Goal: Task Accomplishment & Management: Manage account settings

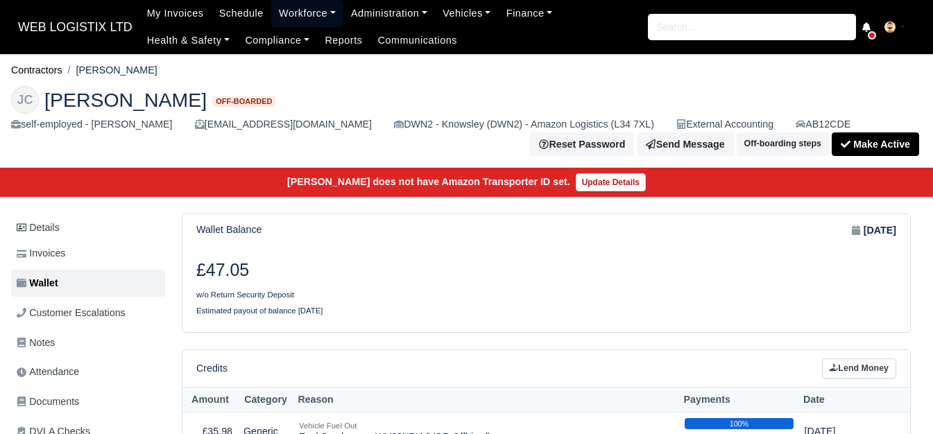
drag, startPoint x: 286, startPoint y: 8, endPoint x: 294, endPoint y: 35, distance: 28.3
click at [286, 8] on link "Workforce" at bounding box center [307, 13] width 72 height 27
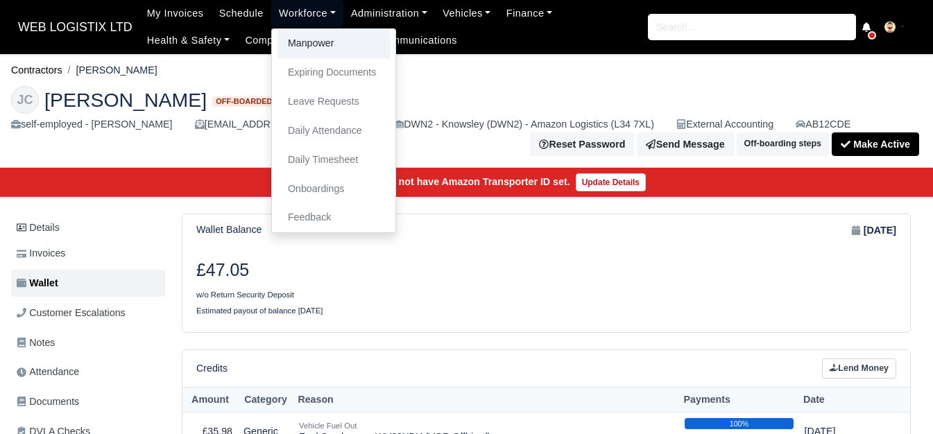
click at [294, 39] on link "Manpower" at bounding box center [333, 43] width 112 height 29
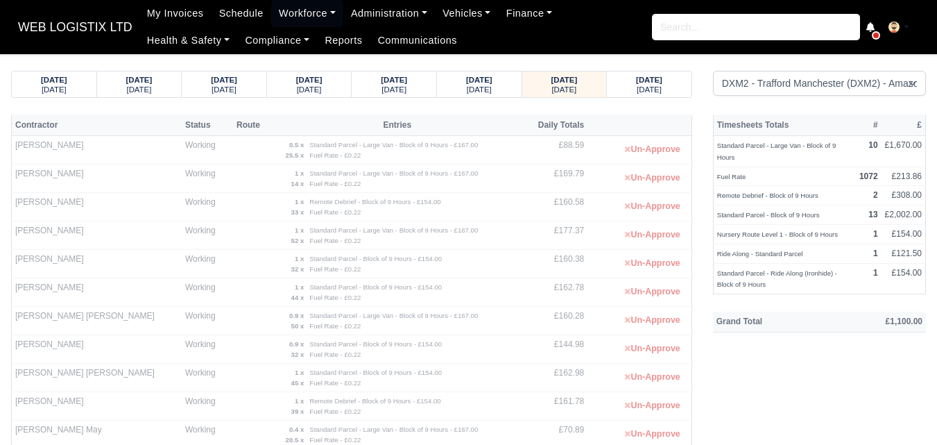
select select "1"
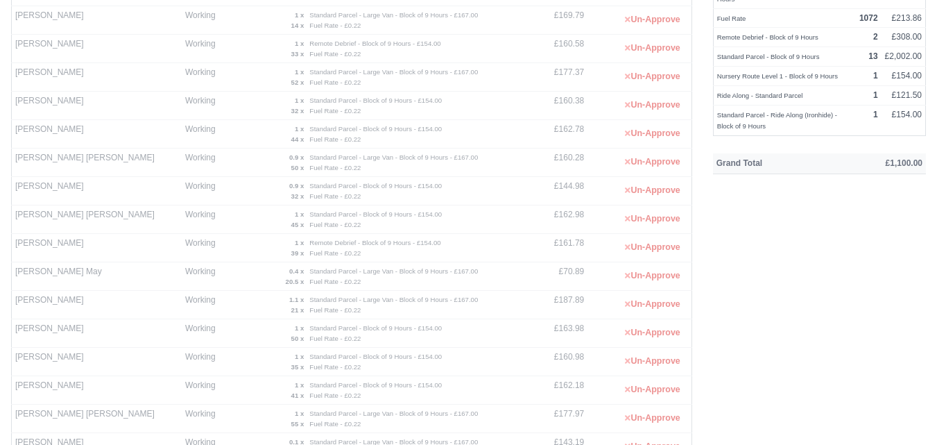
scroll to position [158, 0]
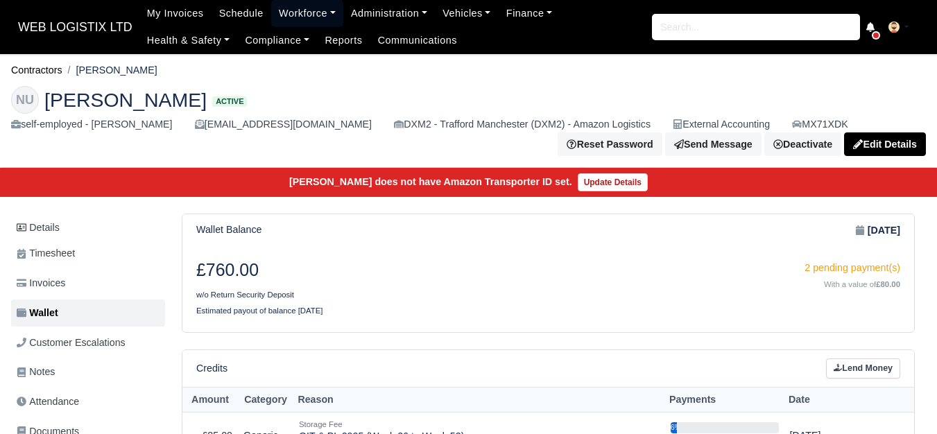
click at [271, 17] on link "Workforce" at bounding box center [307, 13] width 72 height 27
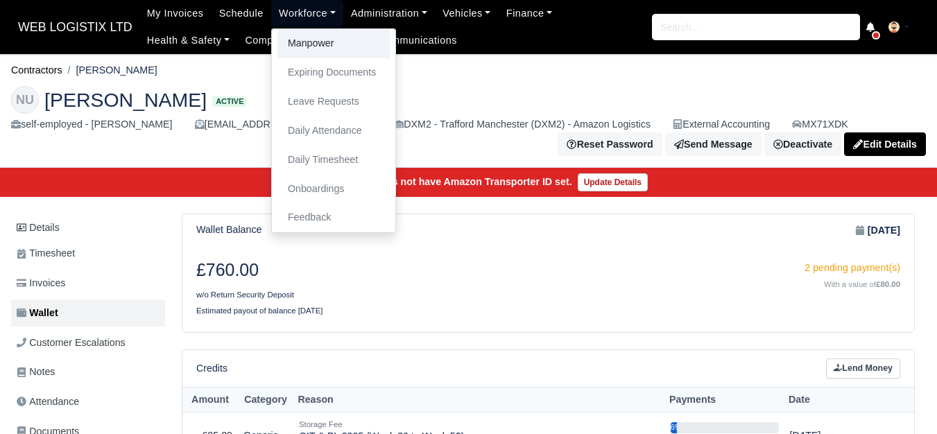
click at [285, 40] on link "Manpower" at bounding box center [333, 43] width 112 height 29
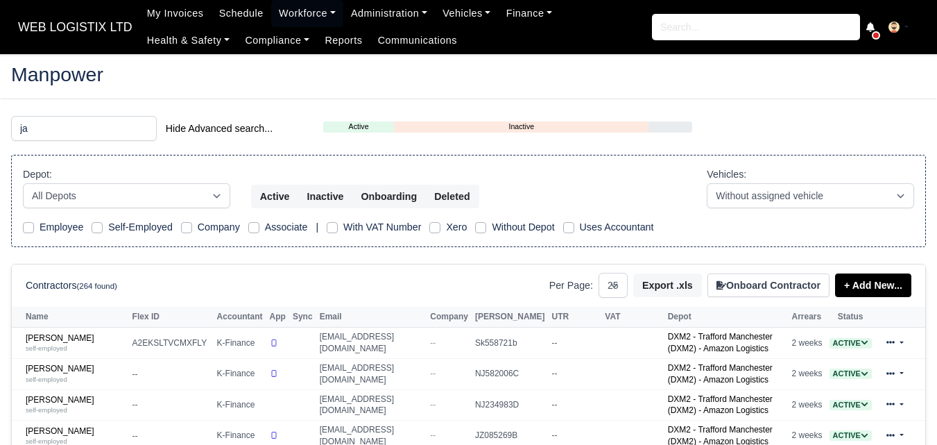
select select "25"
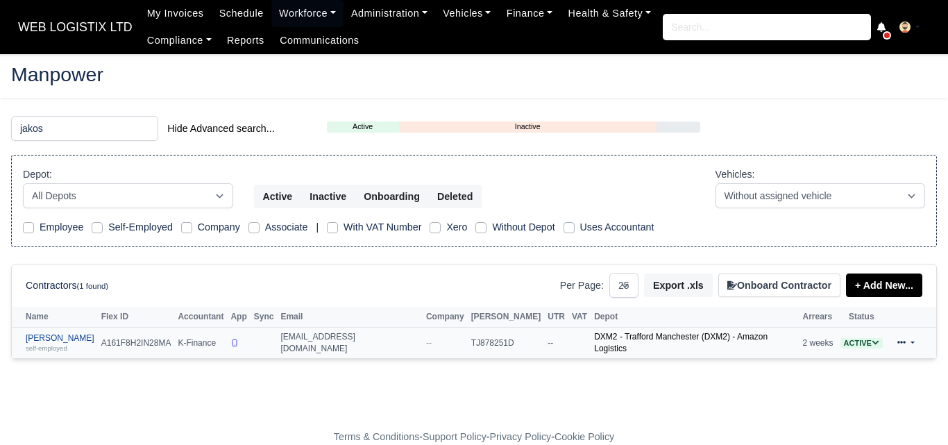
type input "jakos"
click at [62, 338] on link "[PERSON_NAME] self-employed" at bounding box center [60, 343] width 69 height 20
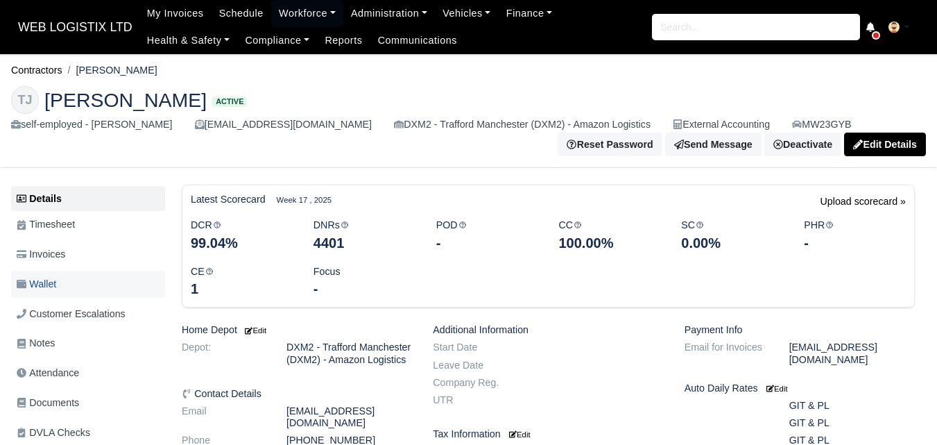
click at [41, 277] on span "Wallet" at bounding box center [37, 284] width 40 height 16
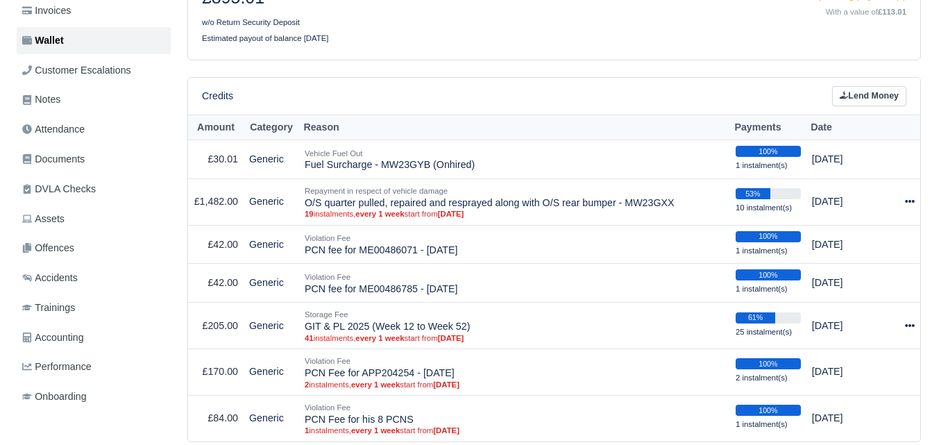
scroll to position [253, 0]
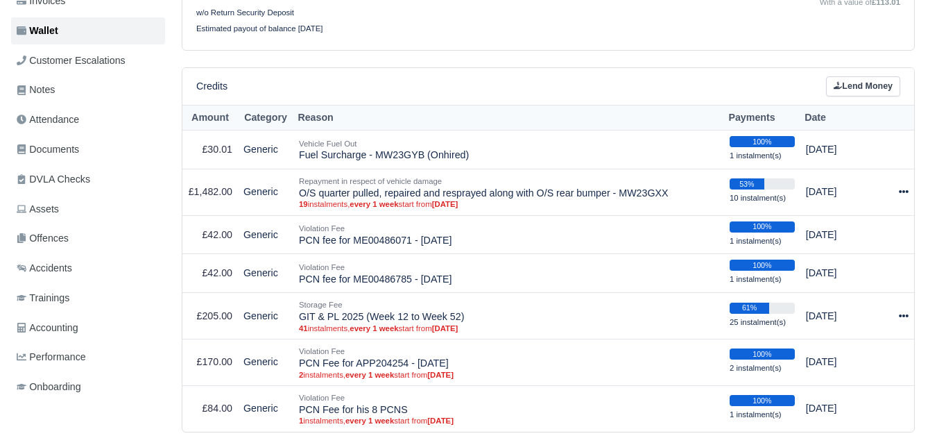
drag, startPoint x: 945, startPoint y: 117, endPoint x: 946, endPoint y: 135, distance: 18.0
drag, startPoint x: 299, startPoint y: 153, endPoint x: 501, endPoint y: 157, distance: 201.9
click at [501, 157] on td "Vehicle Fuel Out Fuel Surcharge - MW23GYB (Onhired)" at bounding box center [508, 149] width 431 height 39
copy td "Fuel Surcharge - MW23GYB (Onhired)"
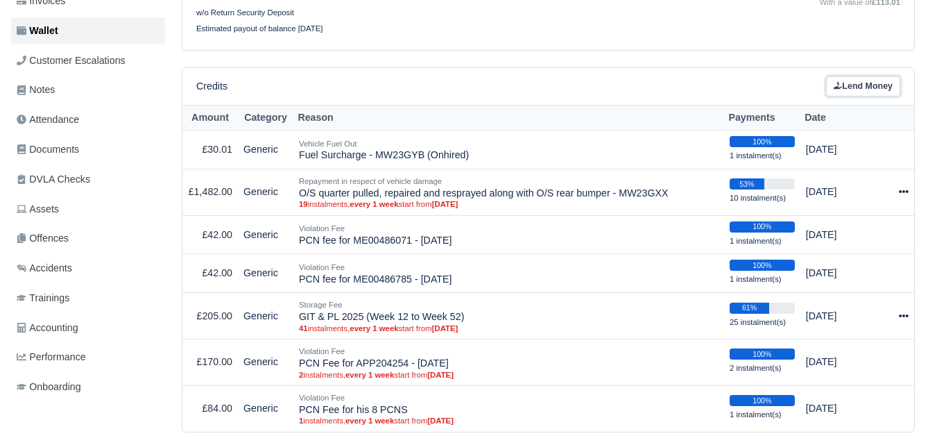
click at [871, 89] on link "Lend Money" at bounding box center [863, 86] width 74 height 20
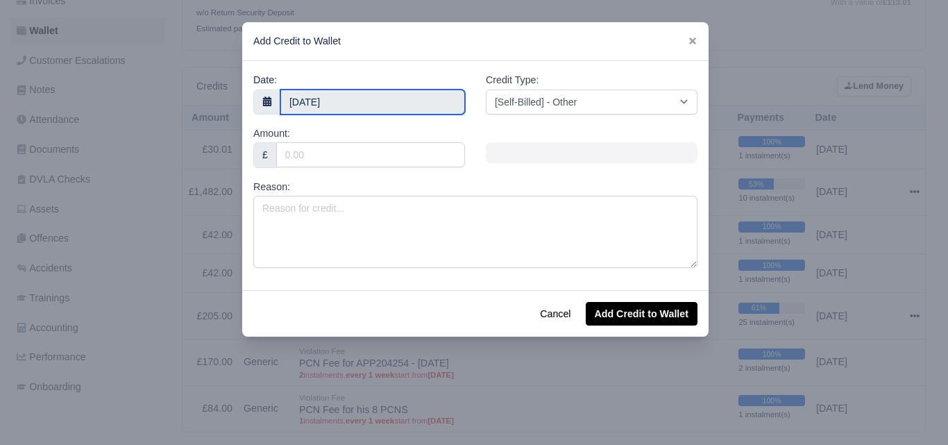
click at [412, 92] on input "4 September 2025" at bounding box center [372, 101] width 185 height 25
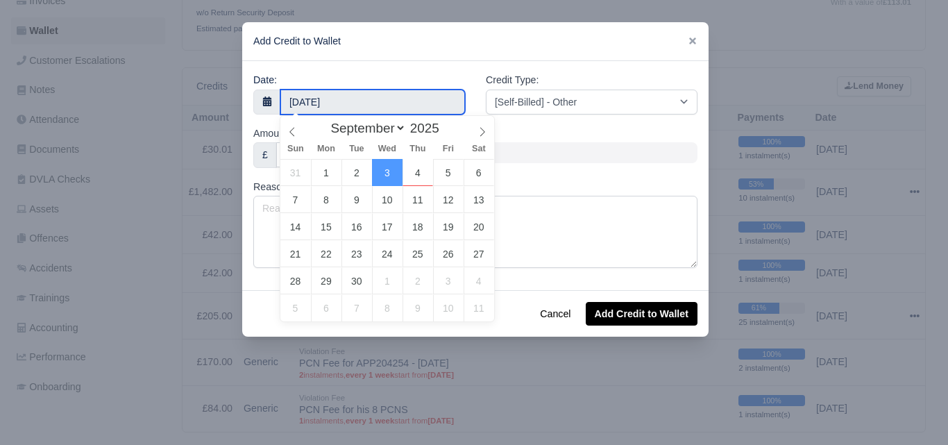
type input "4 September 2025"
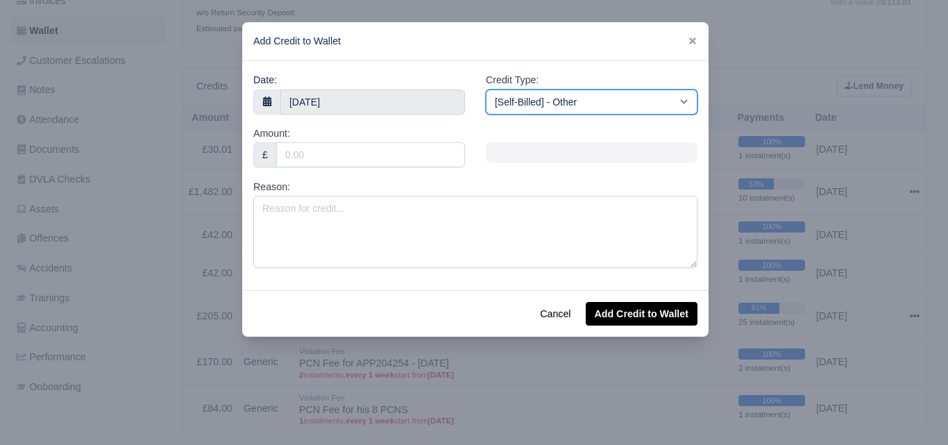
click at [543, 99] on select "[Self-Billed] - Other [Self-Billed] - Negative Invoice [Self-Billed] - Keychain…" at bounding box center [592, 101] width 212 height 25
select select "van_fuel_out"
click at [486, 89] on select "[Self-Billed] - Other [Self-Billed] - Negative Invoice [Self-Billed] - Keychain…" at bounding box center [592, 101] width 212 height 25
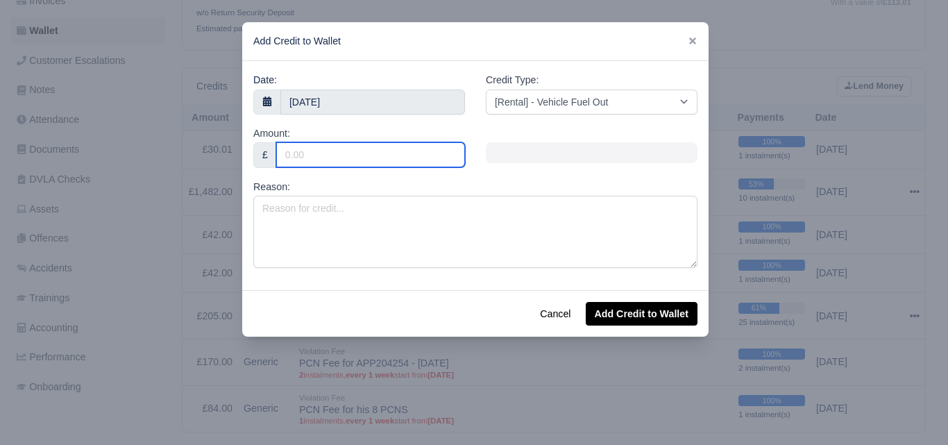
click at [372, 162] on input "Amount:" at bounding box center [370, 154] width 189 height 25
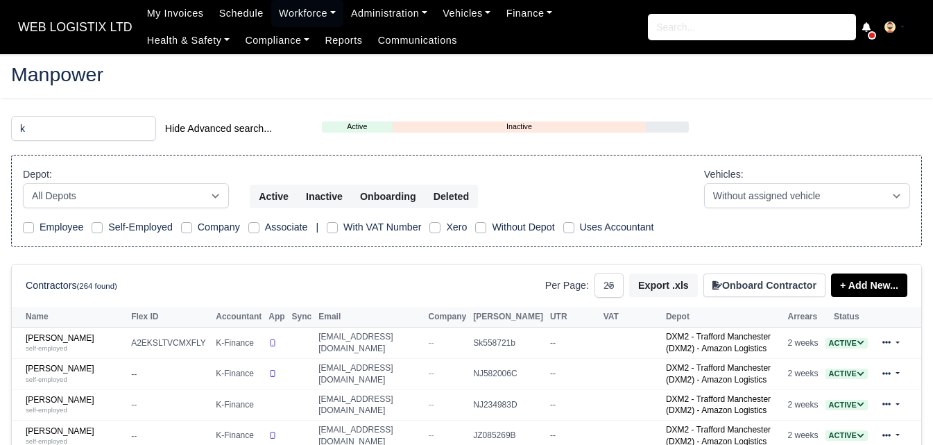
select select "25"
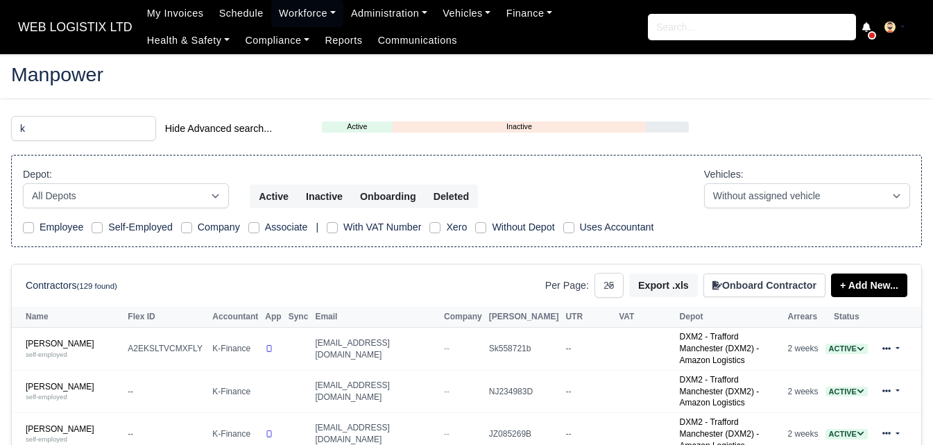
click at [17, 122] on input "k" at bounding box center [83, 128] width 145 height 25
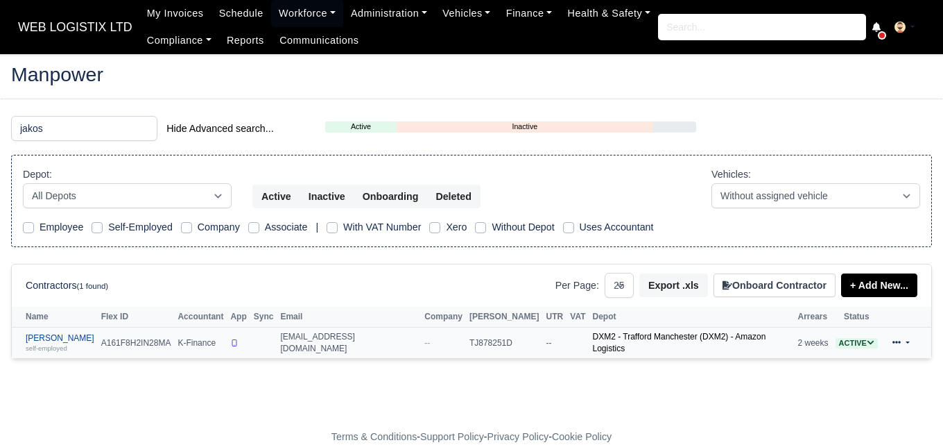
type input "jakos"
click at [60, 340] on link "Tafadzwa Jakosi self-employed" at bounding box center [60, 343] width 69 height 20
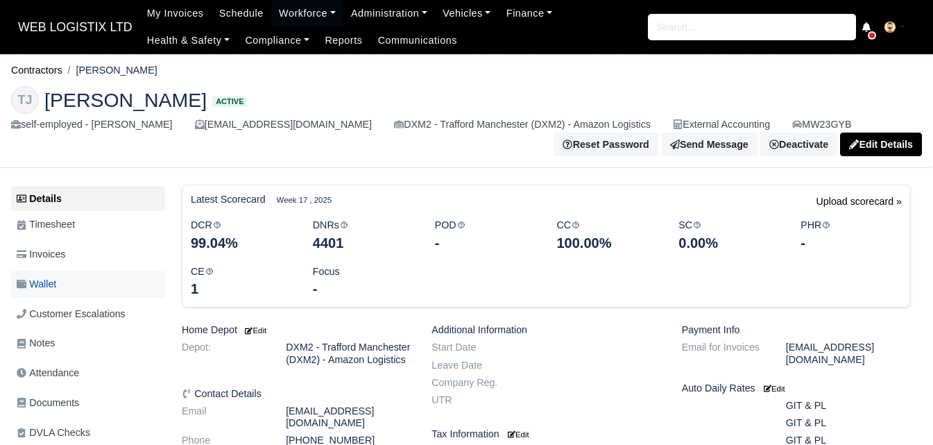
click at [60, 293] on link "Wallet" at bounding box center [88, 284] width 154 height 27
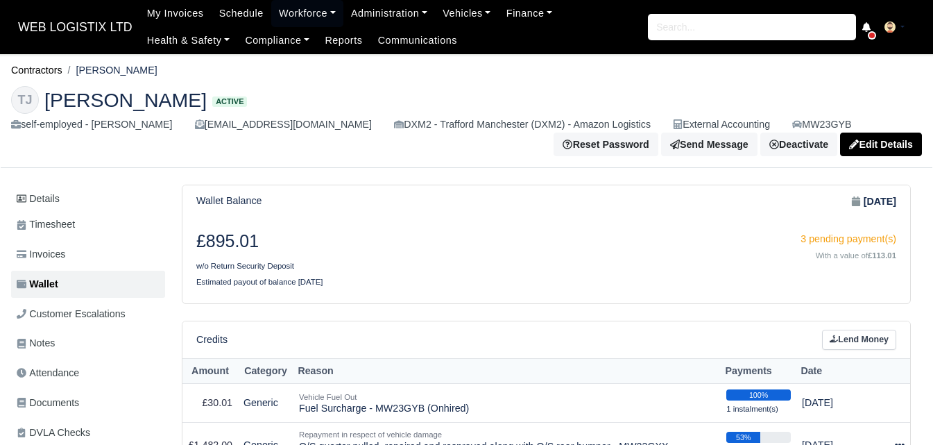
scroll to position [178, 0]
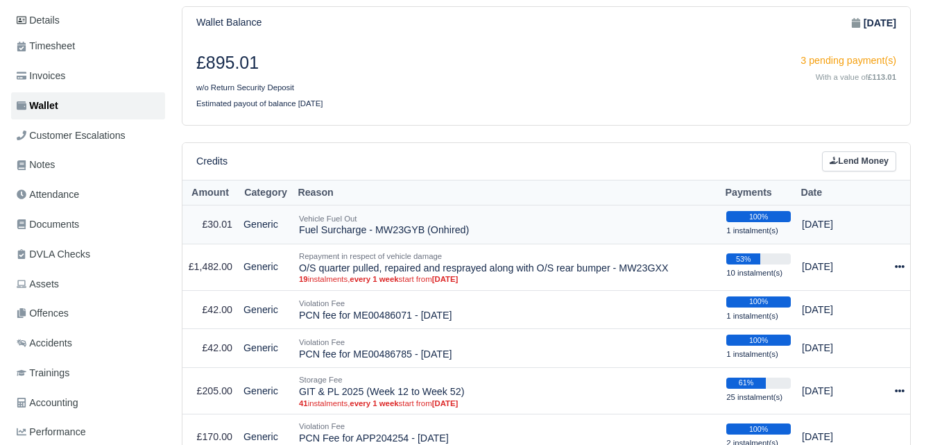
drag, startPoint x: 300, startPoint y: 232, endPoint x: 471, endPoint y: 242, distance: 171.0
click at [471, 242] on td "Vehicle Fuel Out Fuel Surcharge - MW23GYB (Onhired)" at bounding box center [506, 224] width 427 height 39
copy td "Fuel Surcharge - MW23GYB (Onhired)"
click at [856, 160] on link "Lend Money" at bounding box center [859, 161] width 74 height 20
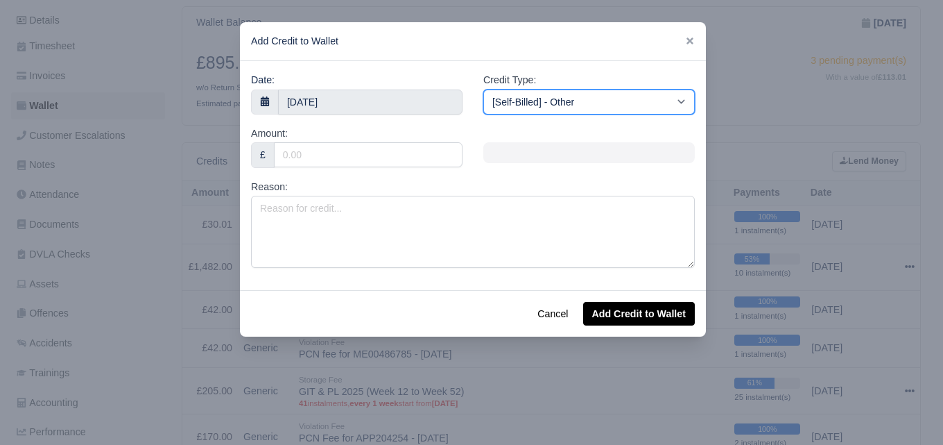
click at [542, 108] on select "[Self-Billed] - Other [Self-Billed] - Negative Invoice [Self-Billed] - Keychain…" at bounding box center [590, 101] width 212 height 25
select select "van_fuel_out"
click at [484, 89] on select "[Self-Billed] - Other [Self-Billed] - Negative Invoice [Self-Billed] - Keychain…" at bounding box center [590, 101] width 212 height 25
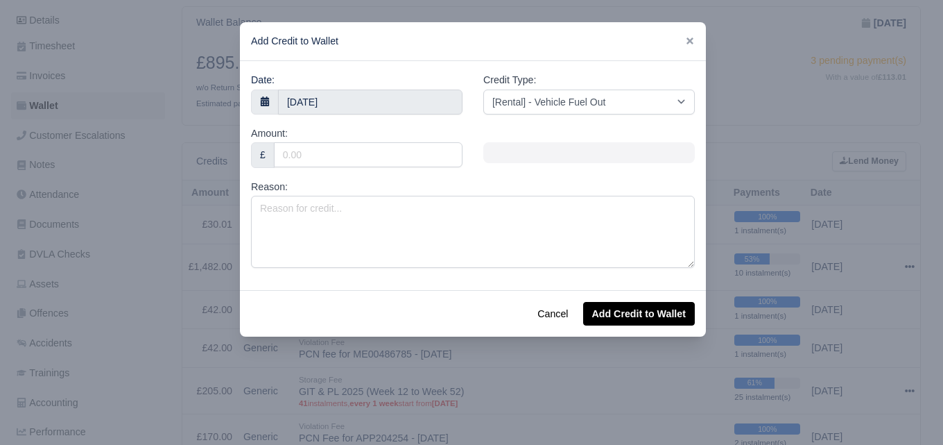
click at [368, 168] on div "Amount: £" at bounding box center [357, 152] width 232 height 53
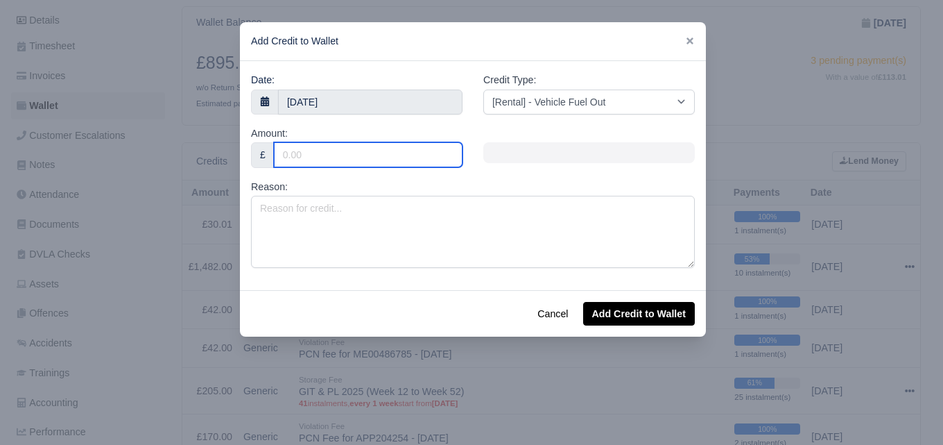
click at [367, 149] on input "Amount:" at bounding box center [368, 154] width 189 height 25
type input "8"
type input "8."
type input "8.30"
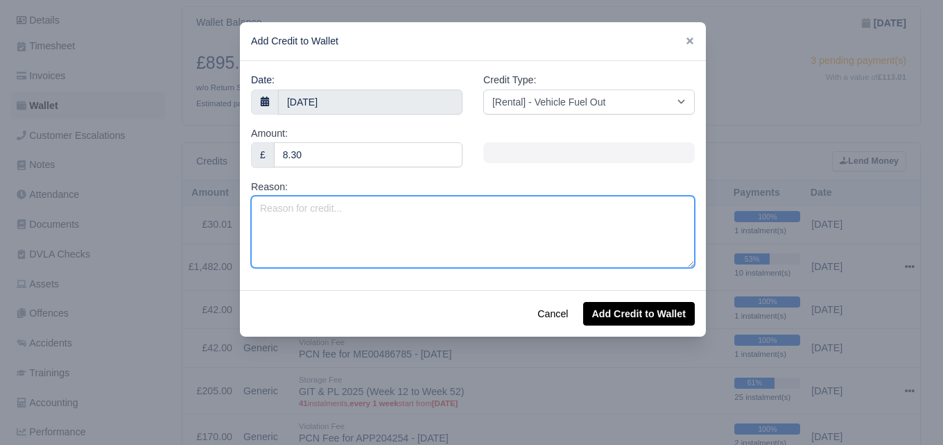
click at [351, 229] on textarea "Reason:" at bounding box center [473, 232] width 444 height 72
paste textarea "Fuel Surcharge - MW23GYB (Onhired)"
drag, startPoint x: 334, startPoint y: 206, endPoint x: 376, endPoint y: 211, distance: 41.9
click at [376, 211] on textarea "Fuel Surcharge - MW23GYB (Onhired)" at bounding box center [473, 232] width 444 height 72
paste textarea "X71 XCK"
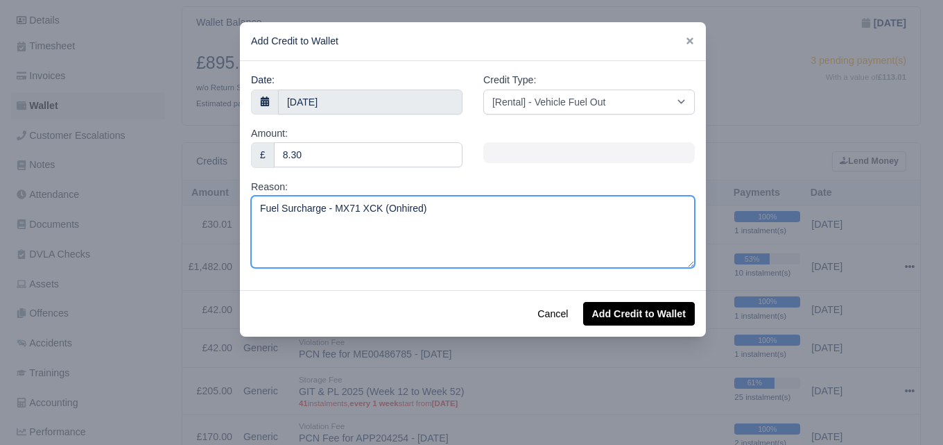
click at [361, 214] on textarea "Fuel Surcharge - MX71 XCK (Onhired)" at bounding box center [473, 232] width 444 height 72
drag, startPoint x: 379, startPoint y: 207, endPoint x: 451, endPoint y: 213, distance: 72.4
click at [451, 213] on textarea "Fuel Surcharge - MX71XCK (Onhired)" at bounding box center [473, 232] width 444 height 72
paste textarea "Swap"
type textarea "Fuel Surcharge - MX71XCK (Swap)"
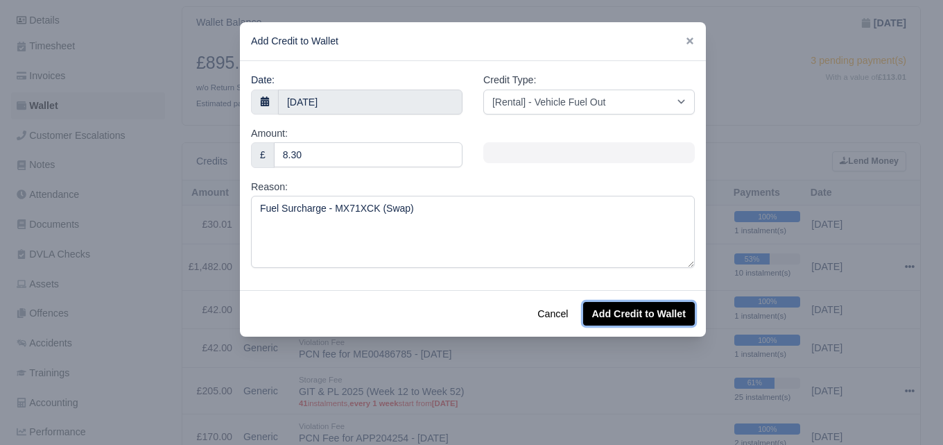
click at [617, 314] on button "Add Credit to Wallet" at bounding box center [639, 314] width 112 height 24
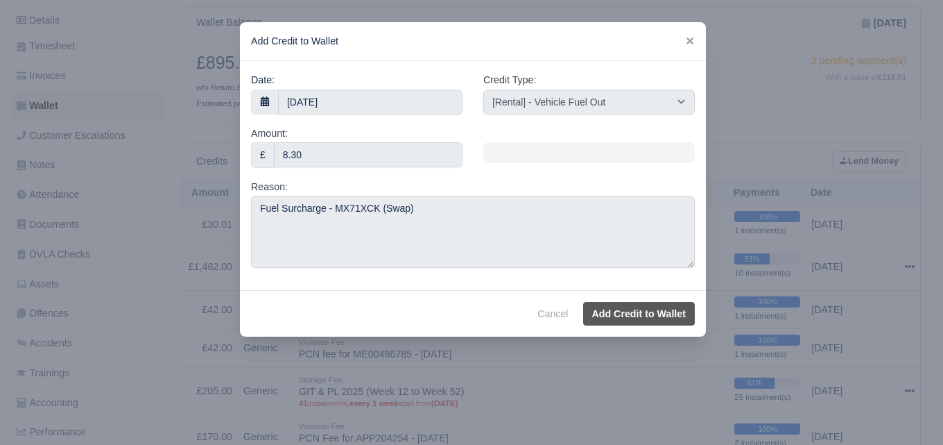
select select "other"
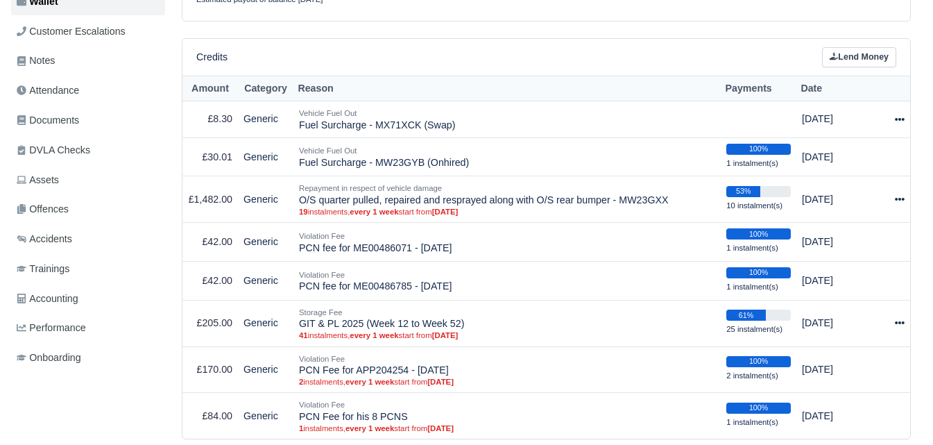
scroll to position [296, 0]
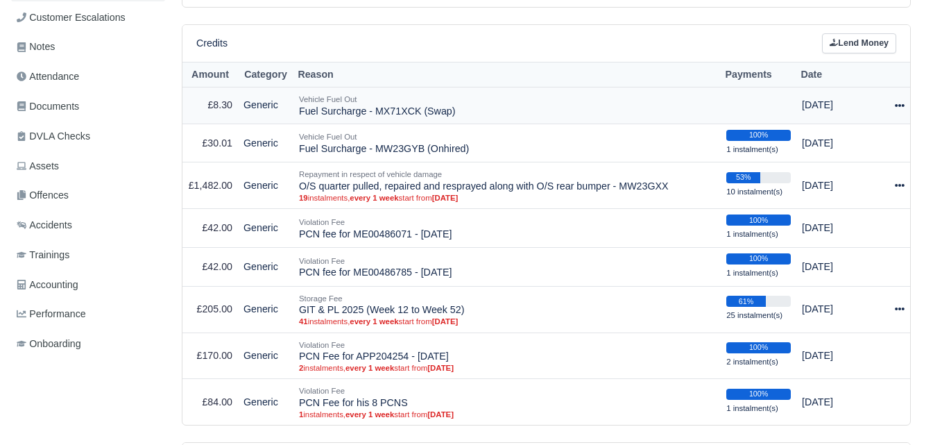
click at [904, 106] on icon at bounding box center [900, 106] width 10 height 10
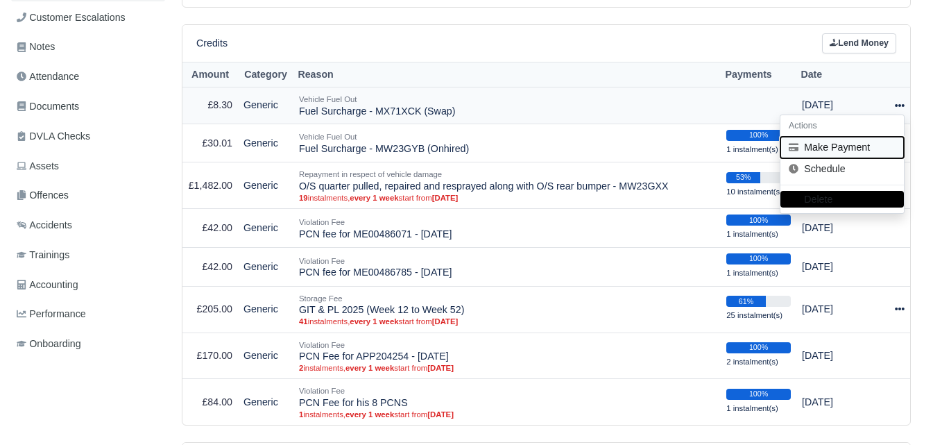
click at [853, 147] on button "Make Payment" at bounding box center [841, 148] width 123 height 22
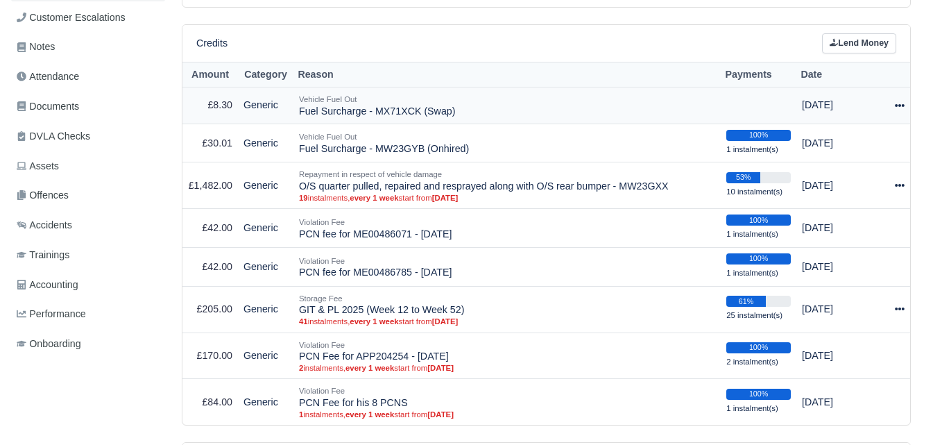
select select "6659"
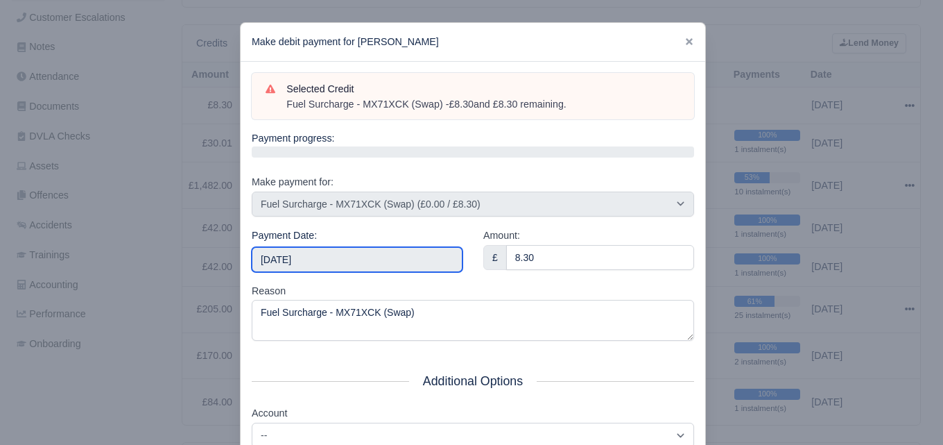
click at [339, 262] on input "2025-09-06" at bounding box center [357, 259] width 211 height 25
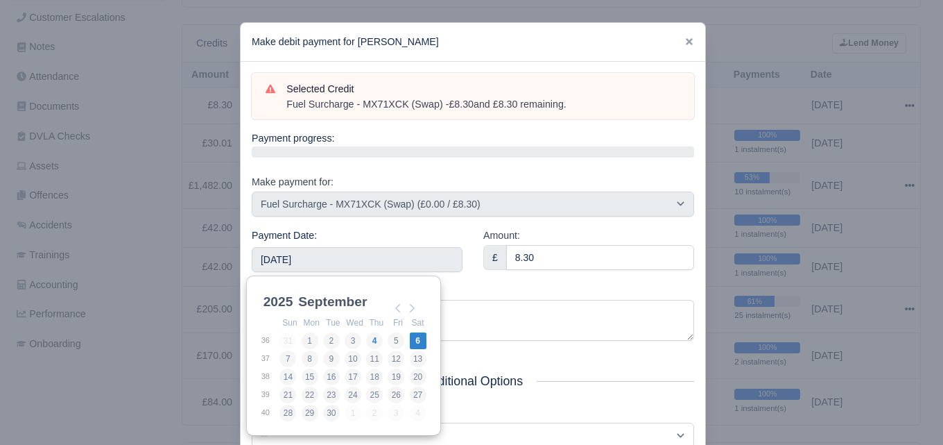
click at [726, 42] on div at bounding box center [471, 222] width 943 height 445
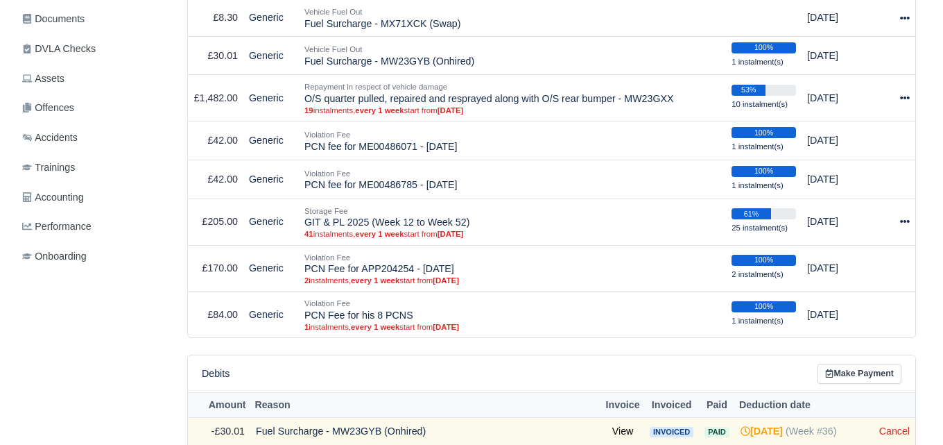
scroll to position [206, 0]
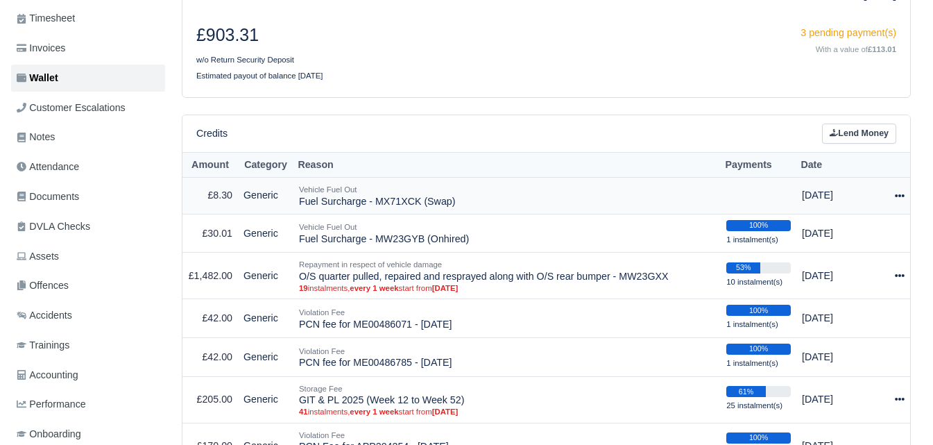
click at [897, 200] on icon at bounding box center [900, 196] width 10 height 10
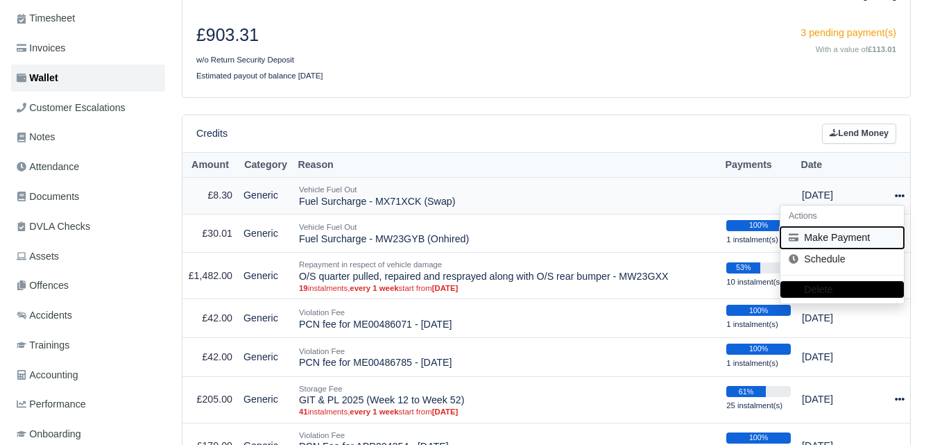
click at [876, 238] on button "Make Payment" at bounding box center [841, 238] width 123 height 22
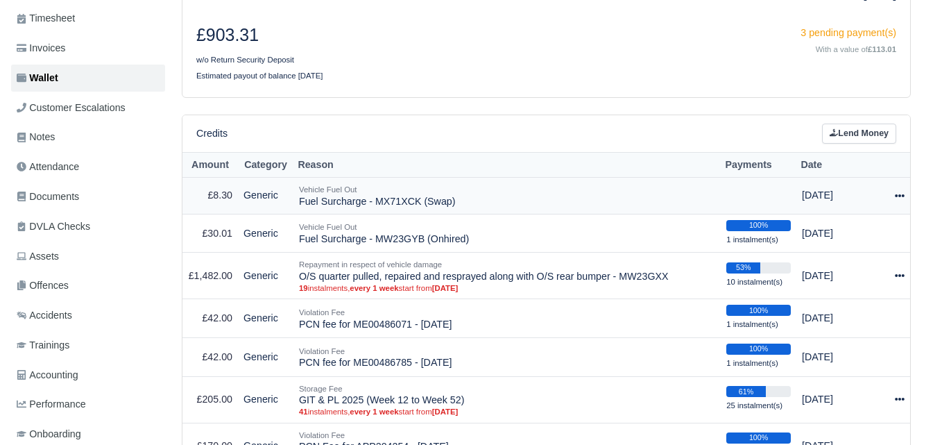
select select "6659"
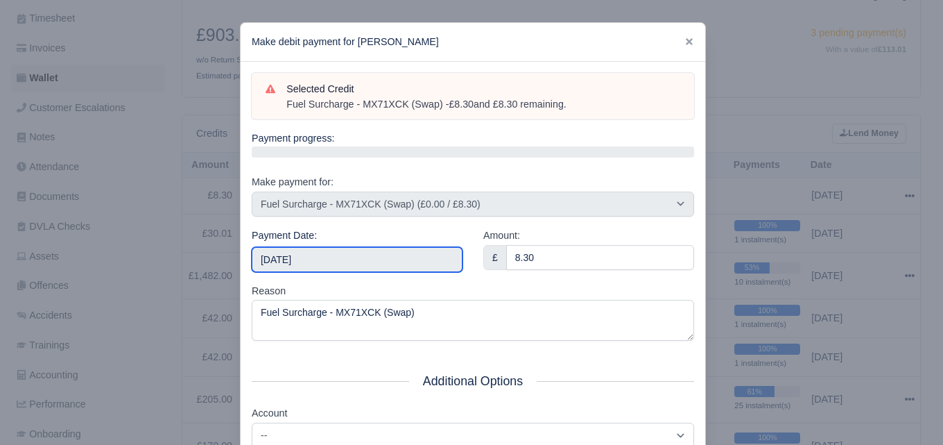
click at [339, 261] on input "2025-09-06" at bounding box center [357, 259] width 211 height 25
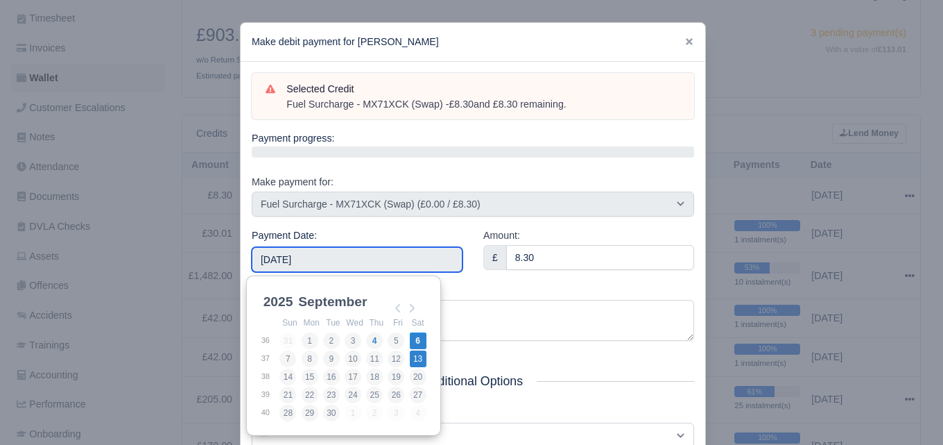
type input "2025-09-13"
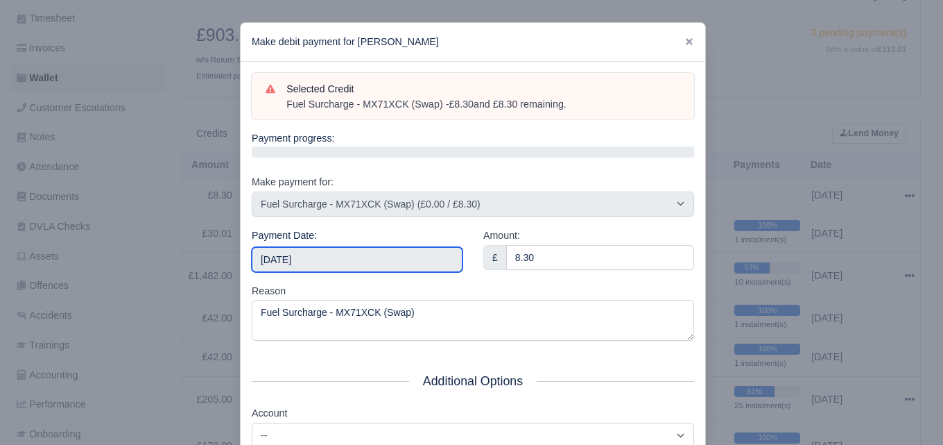
click at [387, 268] on input "2025-09-13" at bounding box center [357, 259] width 211 height 25
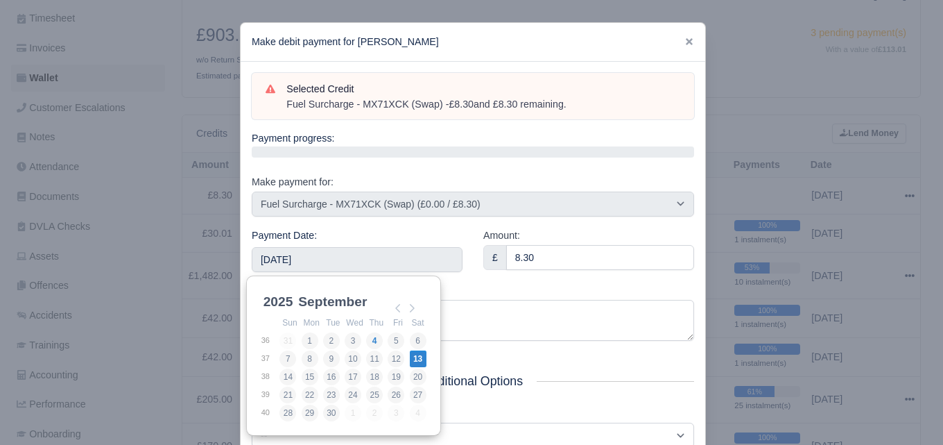
click at [512, 293] on div "Reason Fuel Surcharge - MX71XCK (Swap)" at bounding box center [473, 312] width 443 height 58
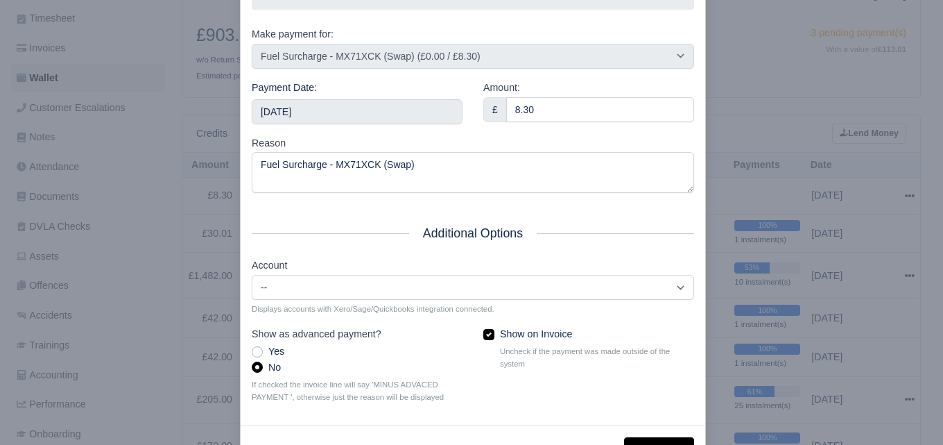
scroll to position [199, 0]
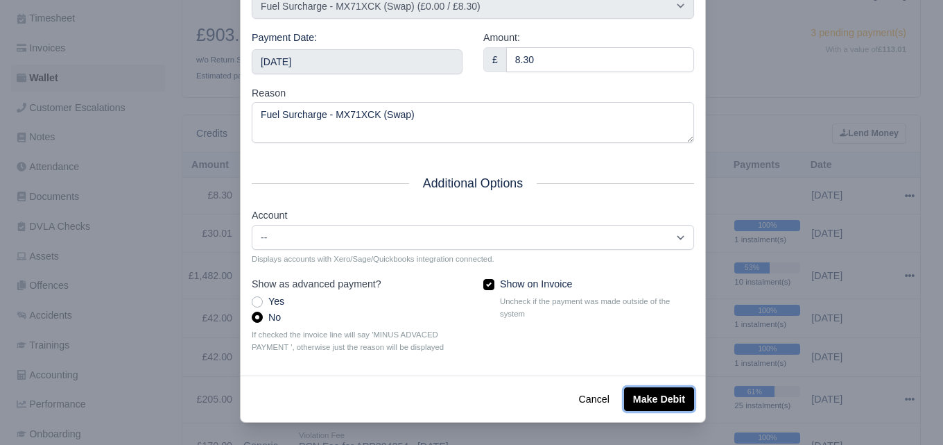
click at [657, 396] on button "Make Debit" at bounding box center [659, 399] width 70 height 24
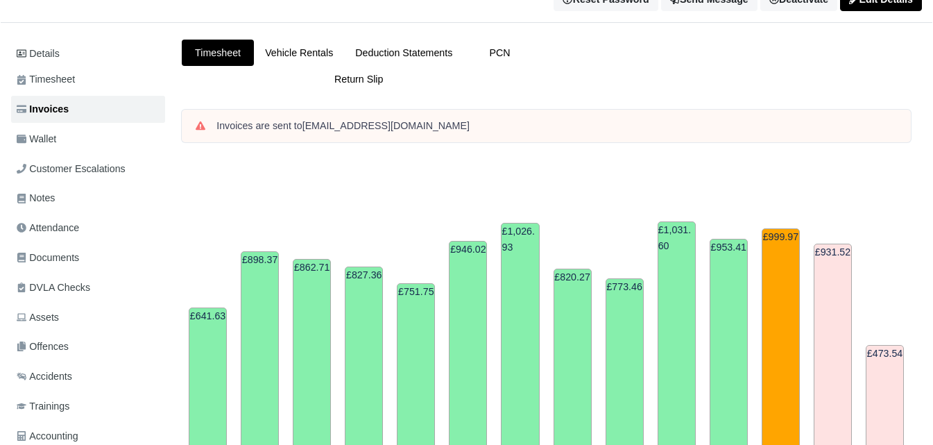
scroll to position [92, 0]
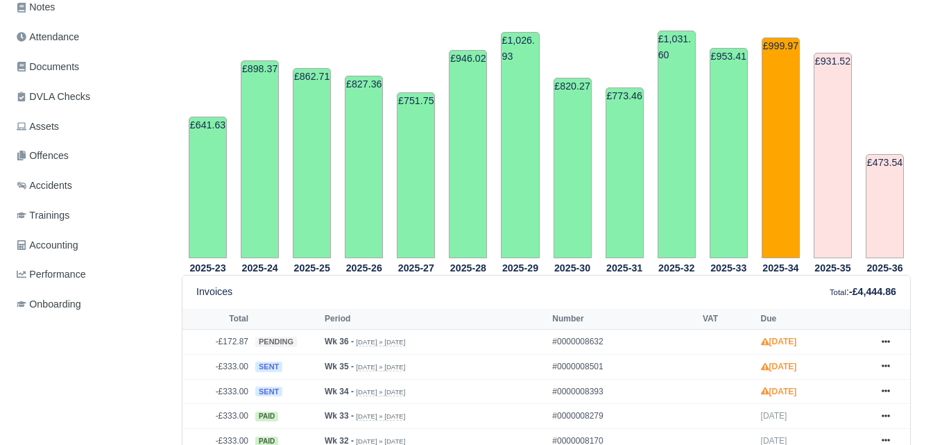
scroll to position [336, 0]
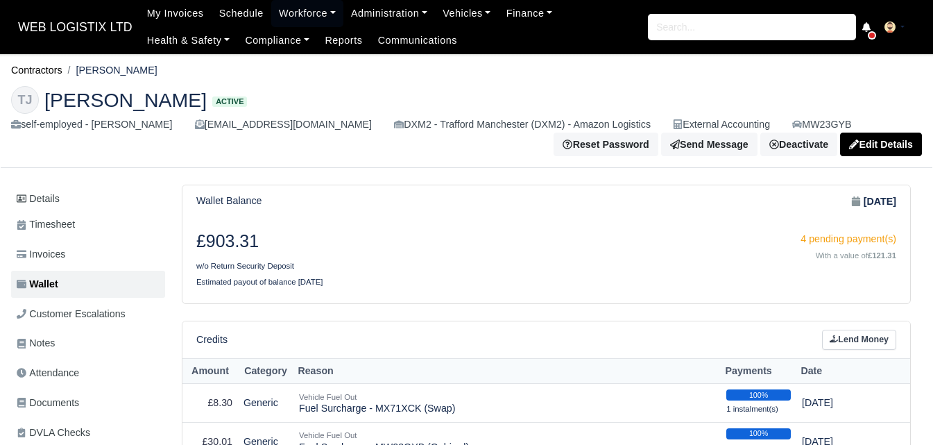
drag, startPoint x: 80, startPoint y: 68, endPoint x: 147, endPoint y: 70, distance: 67.3
click at [147, 70] on li "[PERSON_NAME]" at bounding box center [109, 70] width 95 height 16
copy li "[PERSON_NAME]"
click at [296, 11] on link "Workforce" at bounding box center [307, 13] width 72 height 27
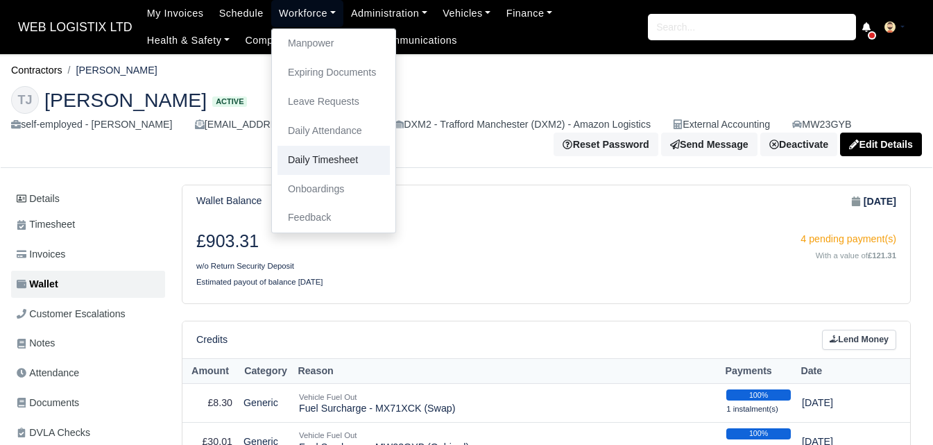
click at [292, 169] on link "Daily Timesheet" at bounding box center [333, 160] width 112 height 29
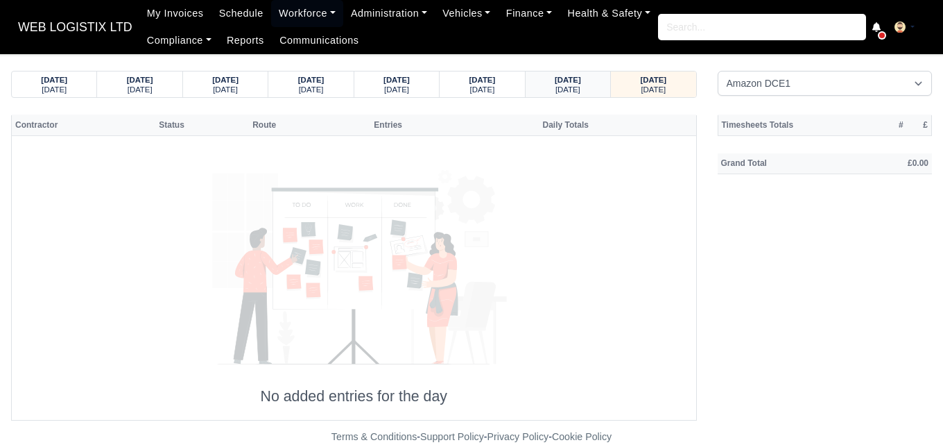
click at [546, 91] on div "[DATE]" at bounding box center [568, 89] width 58 height 10
click at [819, 87] on select "Amazon DCE1 DWN2 - [GEOGRAPHIC_DATA] (DWN2) - Amazon Logistics (L34 7XL) DXM2 -…" at bounding box center [825, 83] width 215 height 25
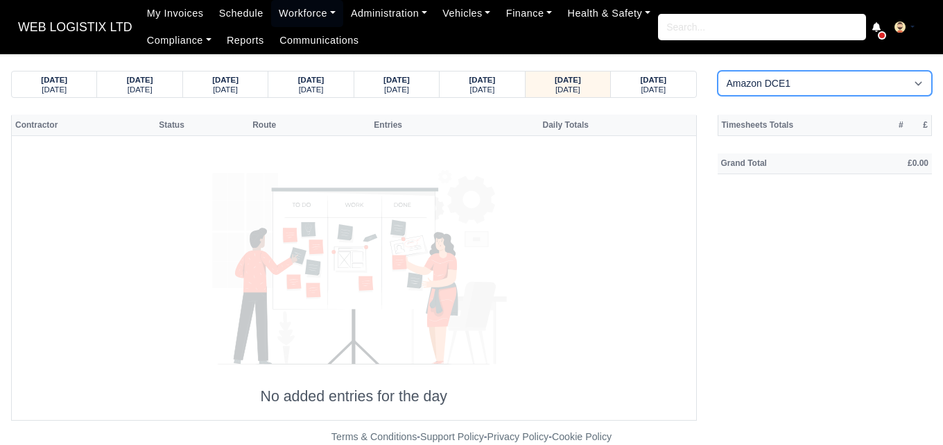
select select "1"
click at [718, 71] on select "Amazon DCE1 DWN2 - [GEOGRAPHIC_DATA] (DWN2) - Amazon Logistics (L34 7XL) DXM2 -…" at bounding box center [825, 83] width 215 height 25
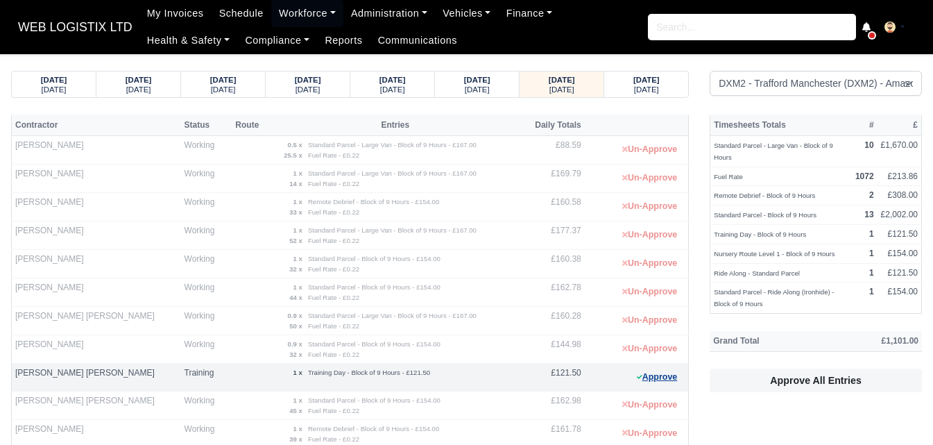
click at [662, 376] on button "Approve" at bounding box center [657, 377] width 56 height 20
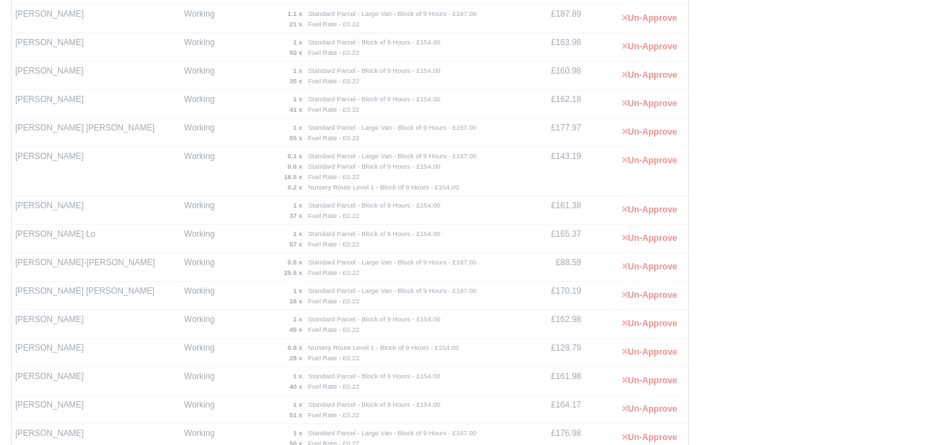
scroll to position [484, 0]
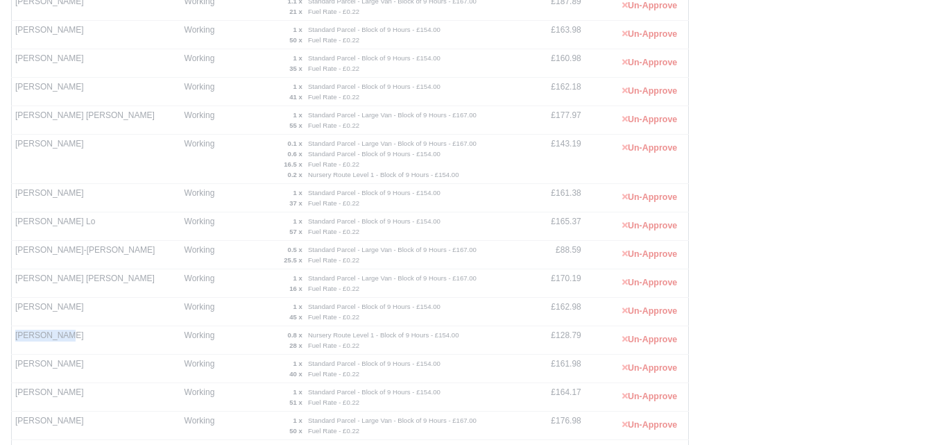
drag, startPoint x: 14, startPoint y: 334, endPoint x: 67, endPoint y: 341, distance: 53.2
click at [67, 341] on td "[PERSON_NAME]" at bounding box center [96, 339] width 169 height 28
copy td "[PERSON_NAME]"
